Goal: Task Accomplishment & Management: Manage account settings

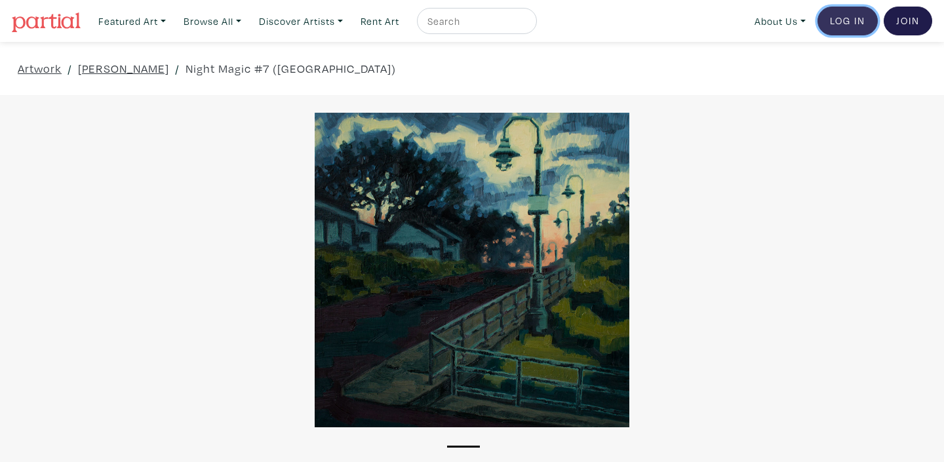
click at [845, 22] on link "Log In" at bounding box center [848, 21] width 60 height 29
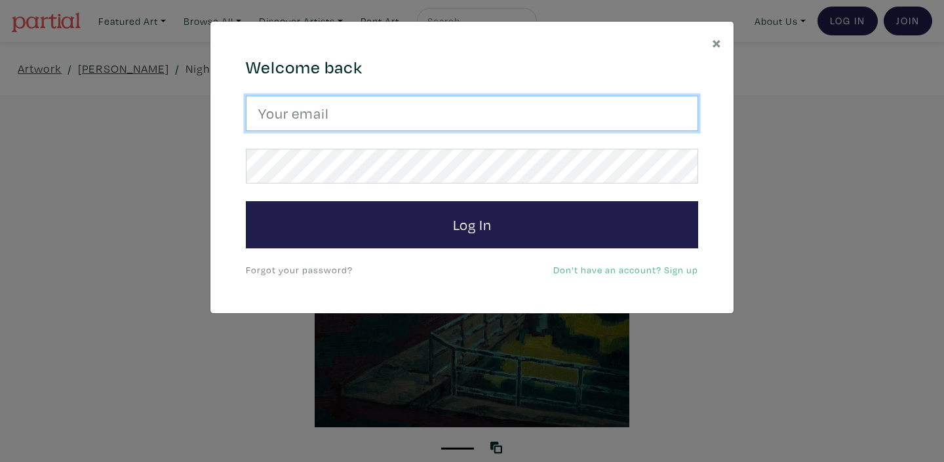
click at [359, 122] on input "email" at bounding box center [472, 113] width 452 height 35
type input "[EMAIL_ADDRESS][DOMAIN_NAME]"
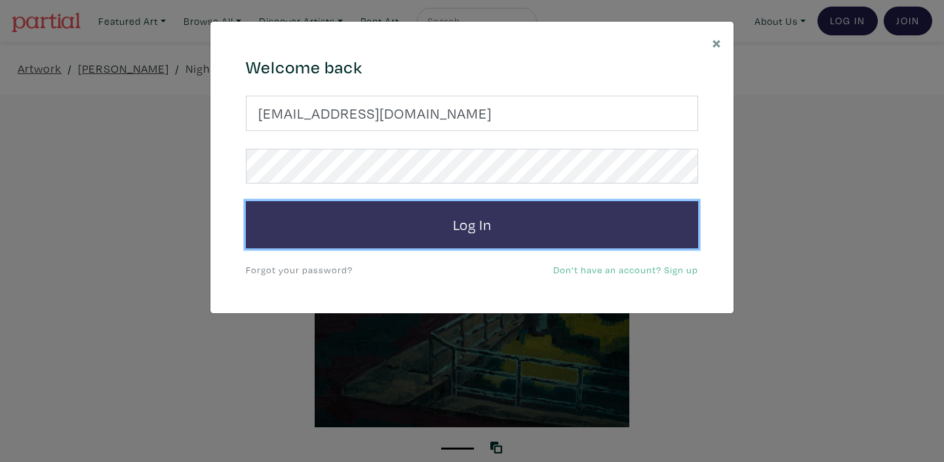
click at [450, 221] on button "Log In" at bounding box center [472, 224] width 452 height 47
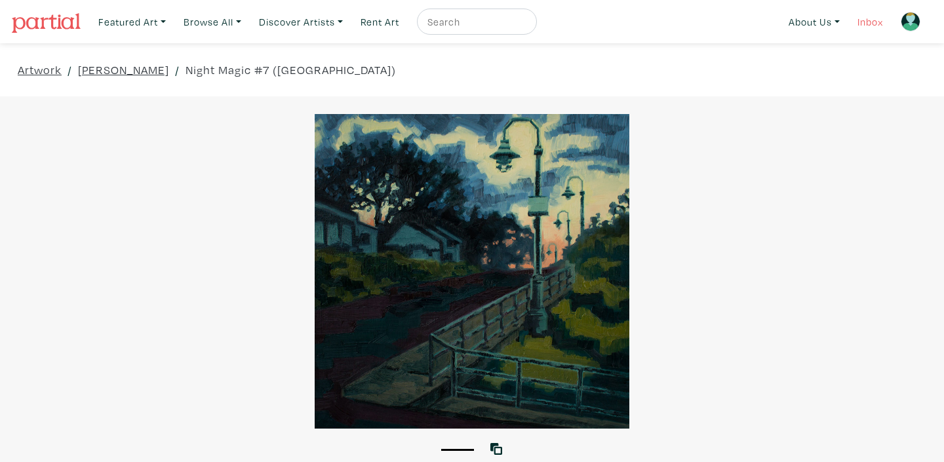
click at [868, 23] on link "Inbox" at bounding box center [870, 22] width 37 height 27
